Goal: Task Accomplishment & Management: Use online tool/utility

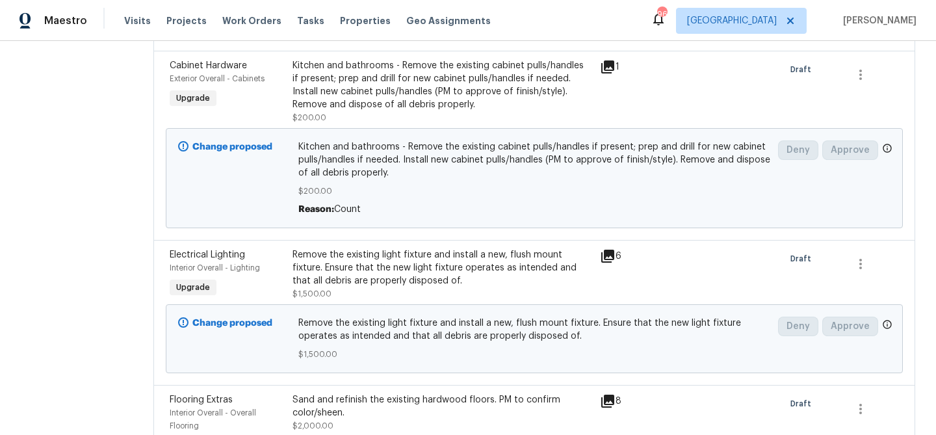
scroll to position [5204, 0]
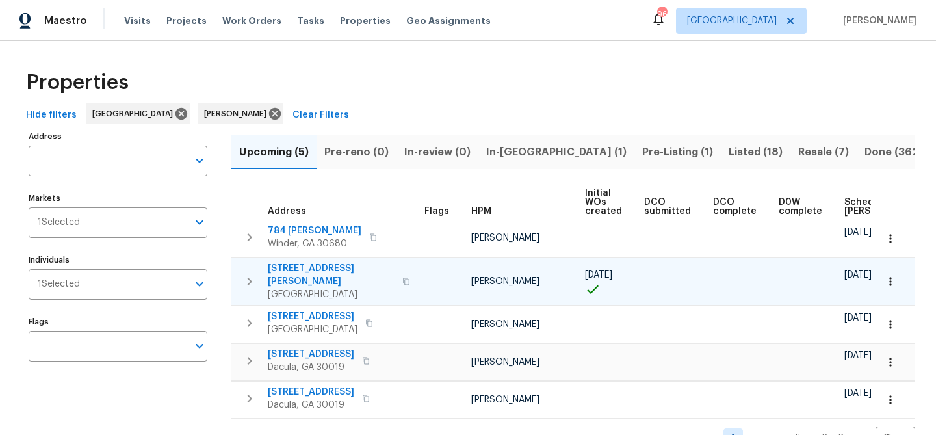
click at [303, 265] on span "401 Martin Field Ct" at bounding box center [331, 275] width 127 height 26
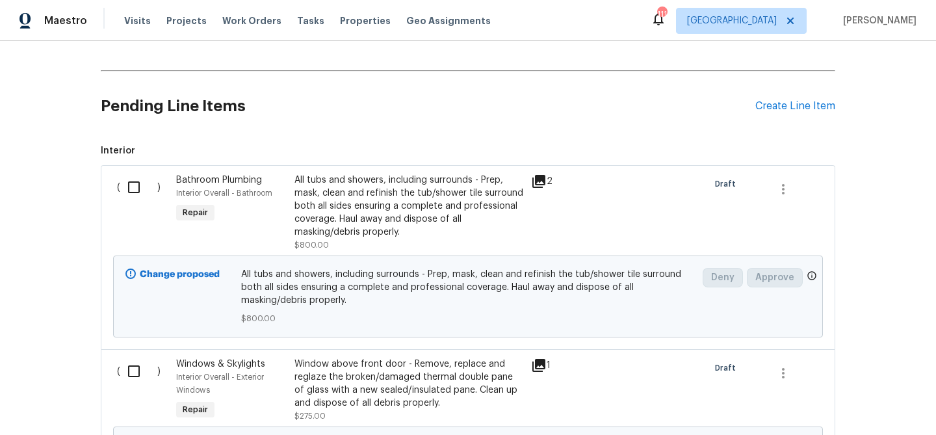
scroll to position [446, 0]
click at [131, 181] on input "checkbox" at bounding box center [138, 186] width 37 height 27
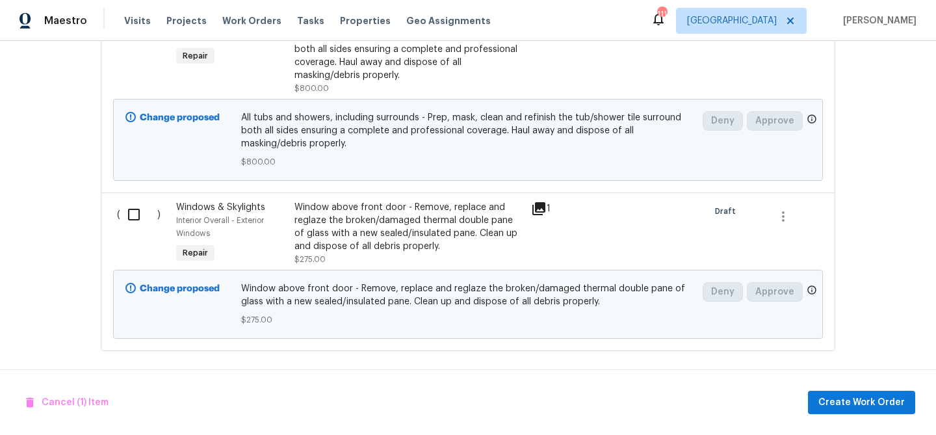
scroll to position [607, 0]
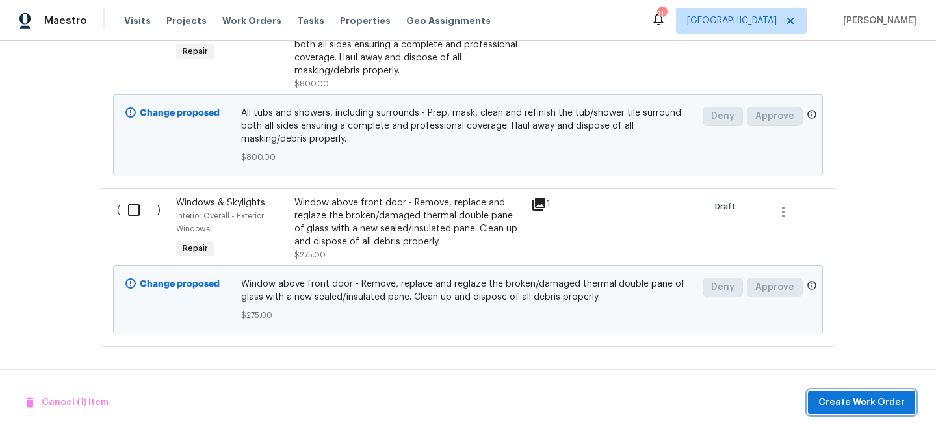
click at [894, 411] on button "Create Work Order" at bounding box center [861, 403] width 107 height 24
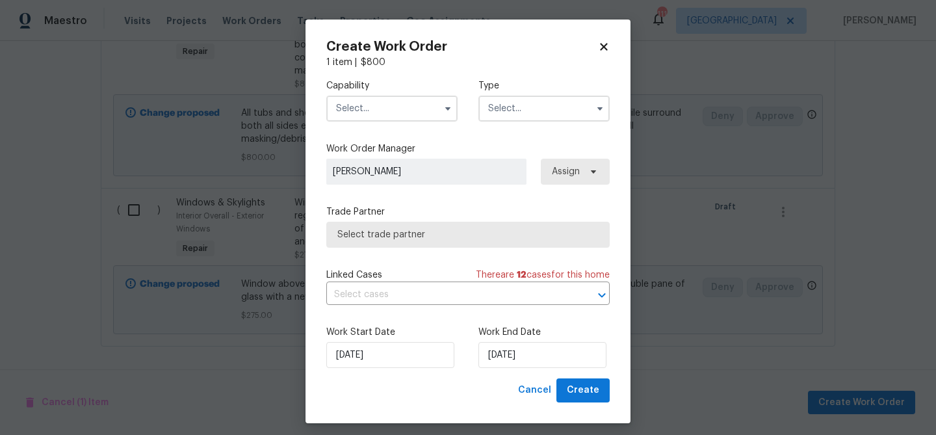
checkbox input "false"
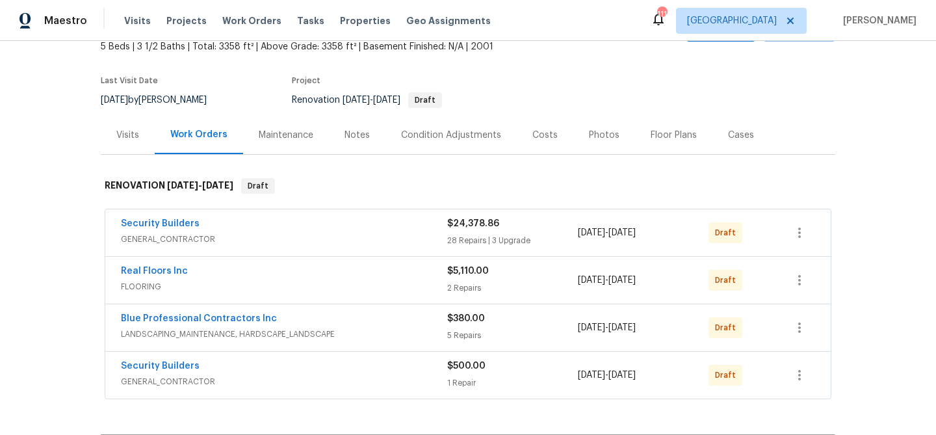
scroll to position [83, 0]
